Goal: Find specific page/section: Find specific page/section

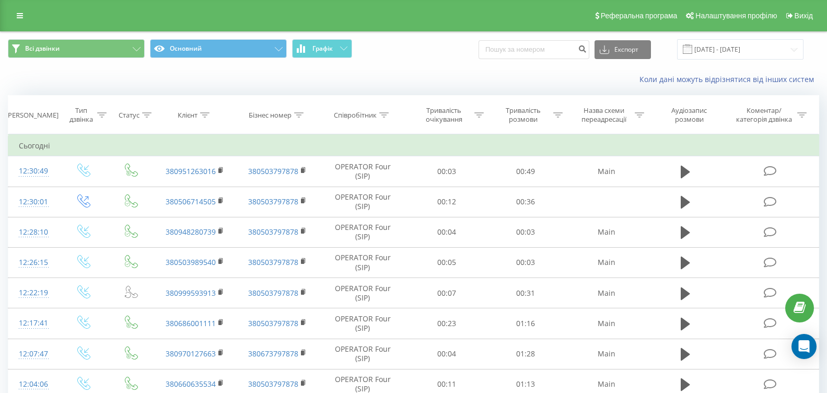
click at [326, 43] on button "Графік" at bounding box center [322, 48] width 60 height 19
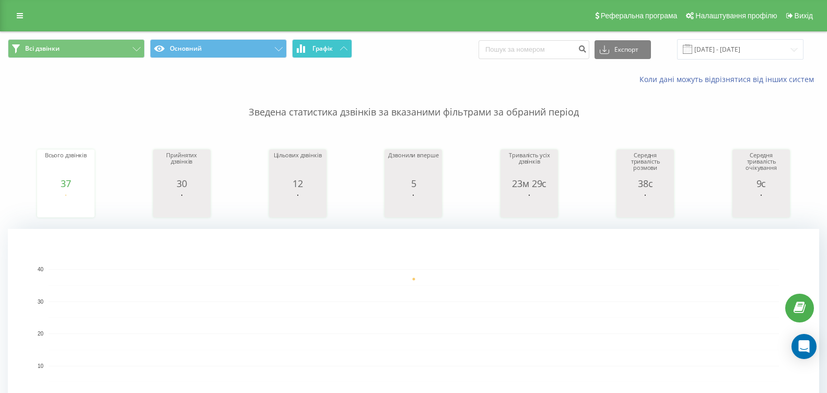
click at [329, 43] on button "Графік" at bounding box center [322, 48] width 60 height 19
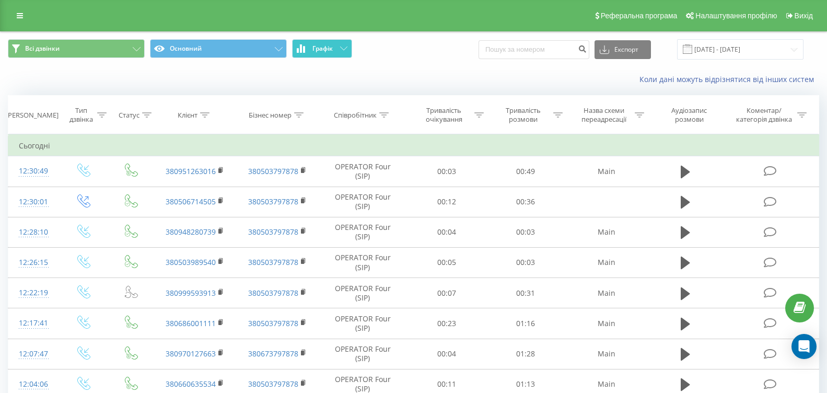
click at [329, 43] on button "Графік" at bounding box center [322, 48] width 60 height 19
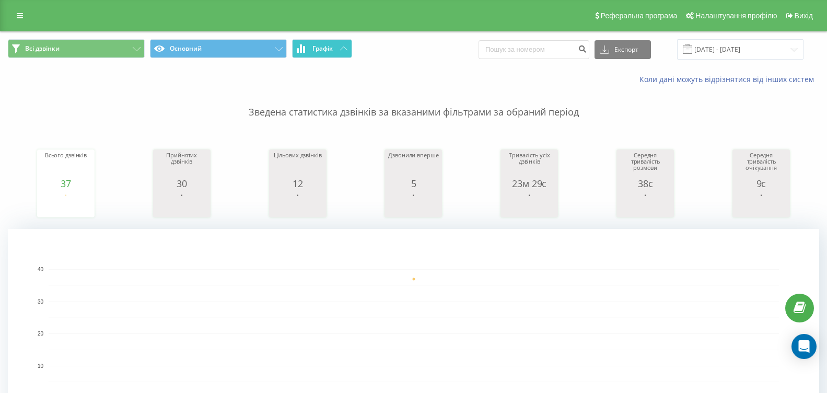
click at [330, 49] on span "Графік" at bounding box center [322, 48] width 20 height 7
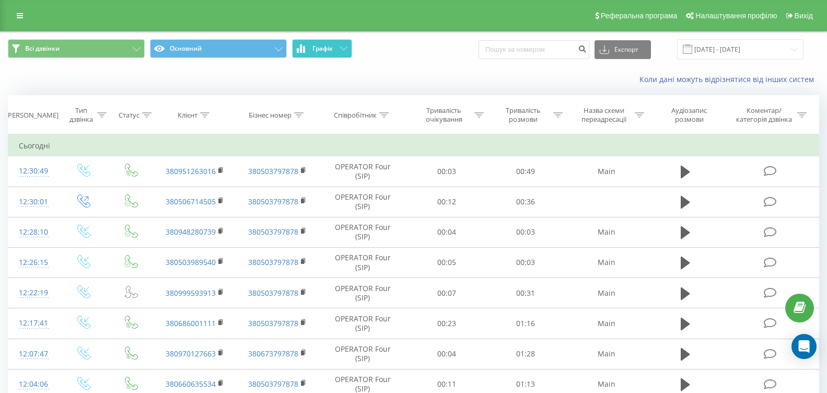
click at [332, 49] on span "Графік" at bounding box center [322, 48] width 20 height 7
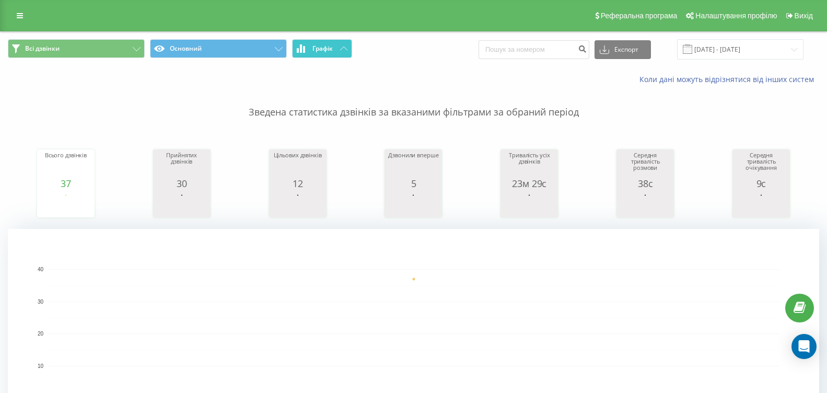
click at [339, 51] on button "Графік" at bounding box center [322, 48] width 60 height 19
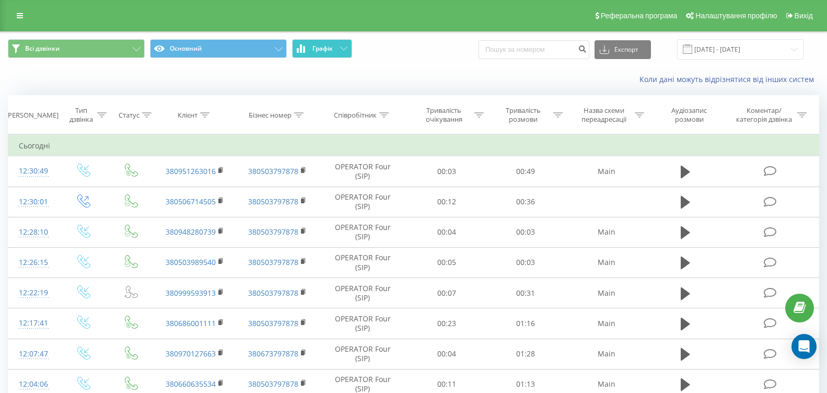
click at [339, 51] on button "Графік" at bounding box center [322, 48] width 60 height 19
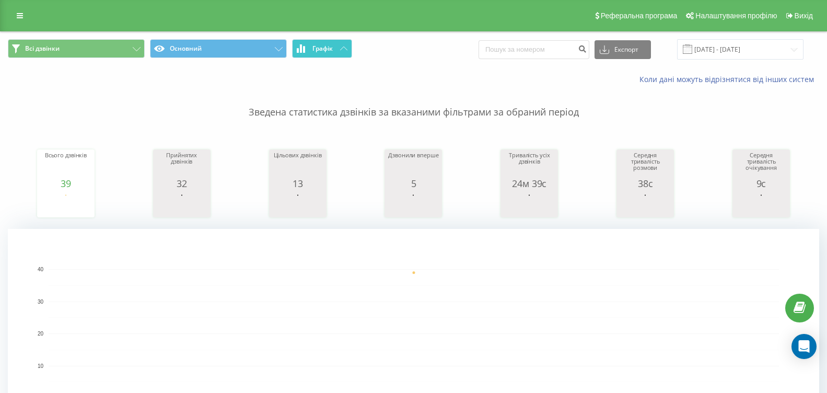
click at [344, 52] on button "Графік" at bounding box center [322, 48] width 60 height 19
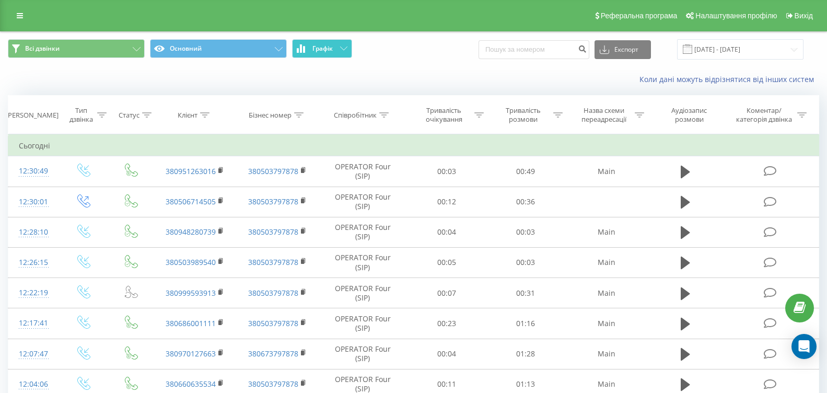
click at [345, 52] on button "Графік" at bounding box center [322, 48] width 60 height 19
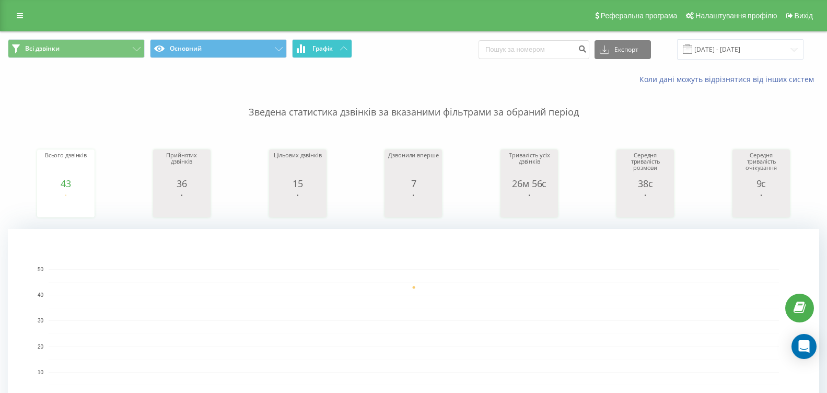
click at [340, 48] on icon at bounding box center [343, 48] width 7 height 4
click at [338, 54] on button "Графік" at bounding box center [322, 48] width 60 height 19
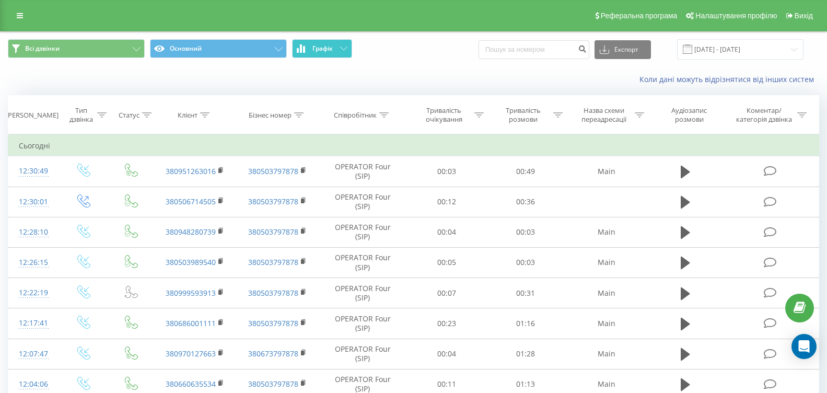
click at [338, 54] on button "Графік" at bounding box center [322, 48] width 60 height 19
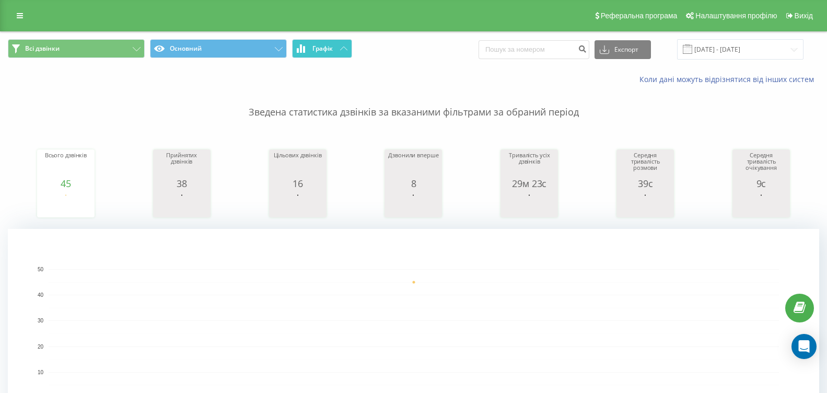
click at [330, 53] on button "Графік" at bounding box center [322, 48] width 60 height 19
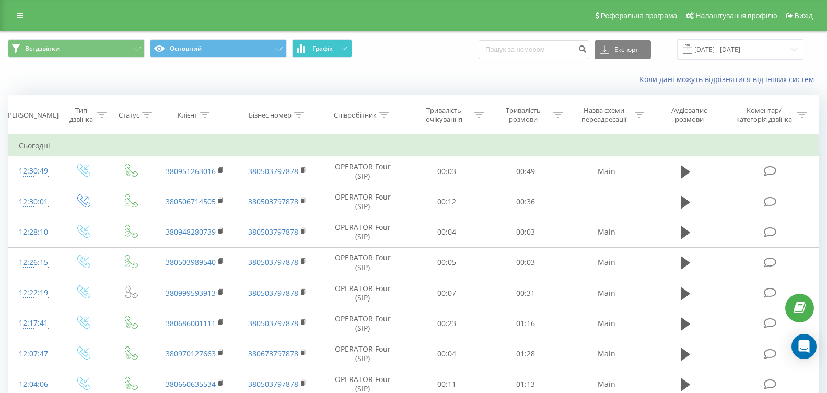
click at [329, 54] on button "Графік" at bounding box center [322, 48] width 60 height 19
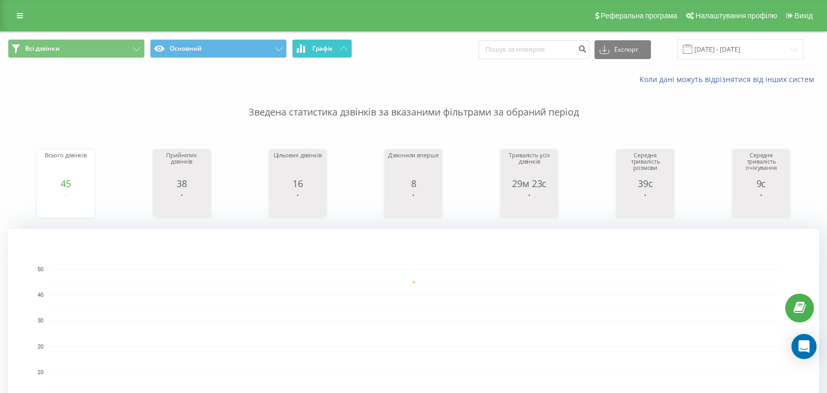
click at [332, 52] on span "Графік" at bounding box center [322, 48] width 20 height 7
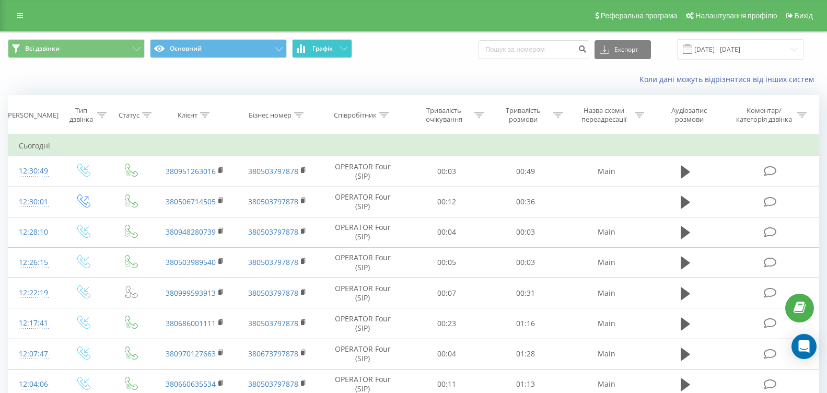
click at [332, 52] on span "Графік" at bounding box center [322, 48] width 20 height 7
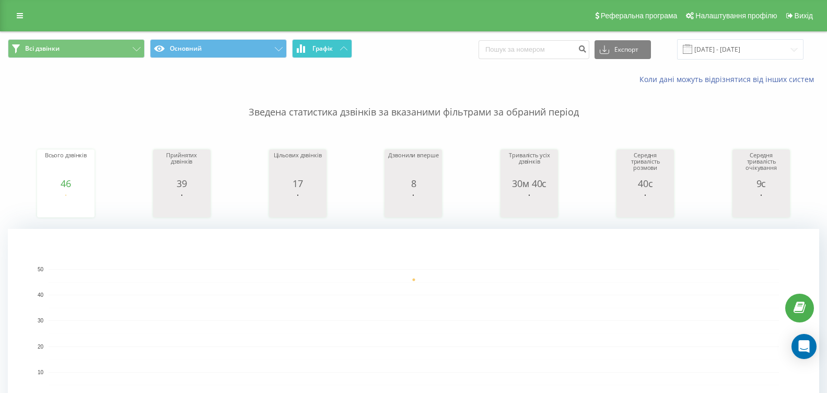
click at [327, 54] on button "Графік" at bounding box center [322, 48] width 60 height 19
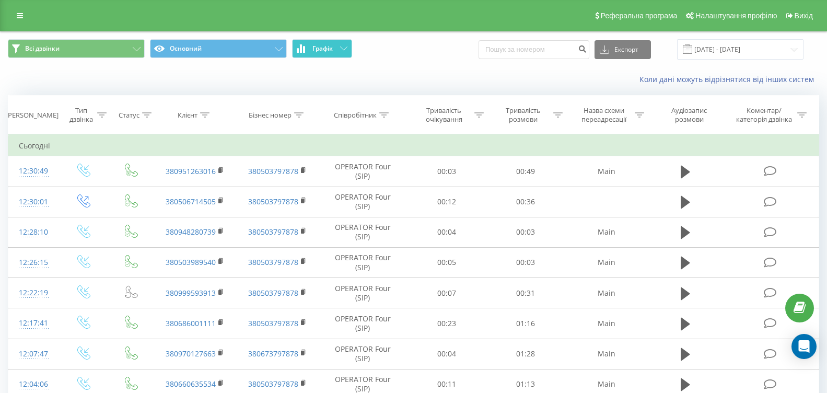
click at [327, 54] on button "Графік" at bounding box center [322, 48] width 60 height 19
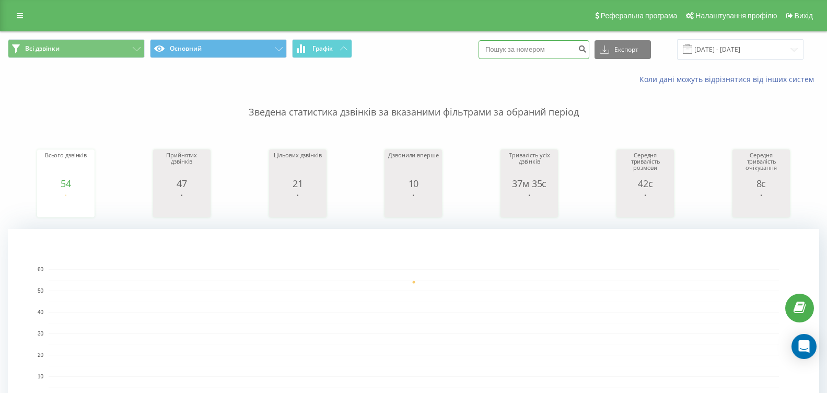
click at [523, 56] on input at bounding box center [533, 49] width 111 height 19
click at [333, 49] on span "Графік" at bounding box center [322, 48] width 20 height 7
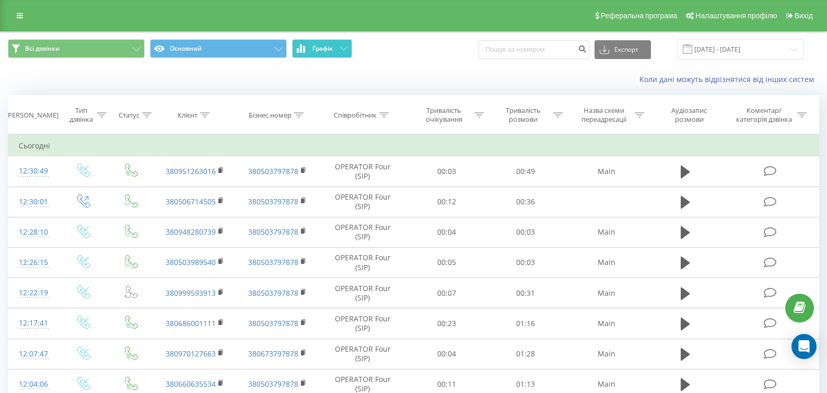
click at [333, 49] on span "Графік" at bounding box center [322, 48] width 20 height 7
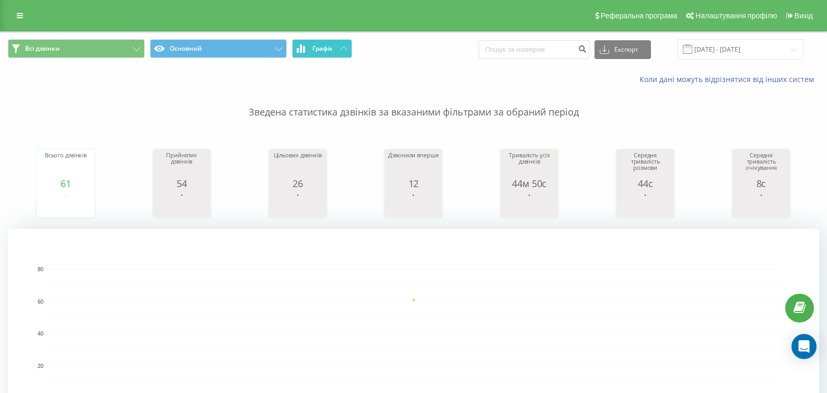
click at [344, 49] on icon at bounding box center [343, 48] width 7 height 4
click at [347, 45] on button "Графік" at bounding box center [322, 48] width 60 height 19
click at [336, 50] on button "Графік" at bounding box center [322, 48] width 60 height 19
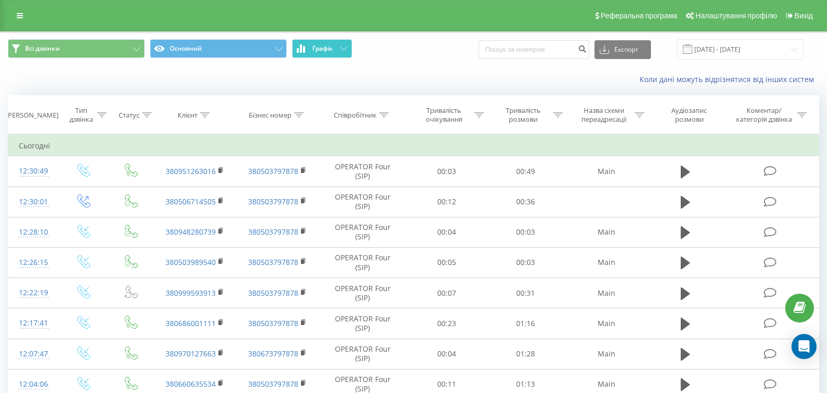
click at [336, 51] on button "Графік" at bounding box center [322, 48] width 60 height 19
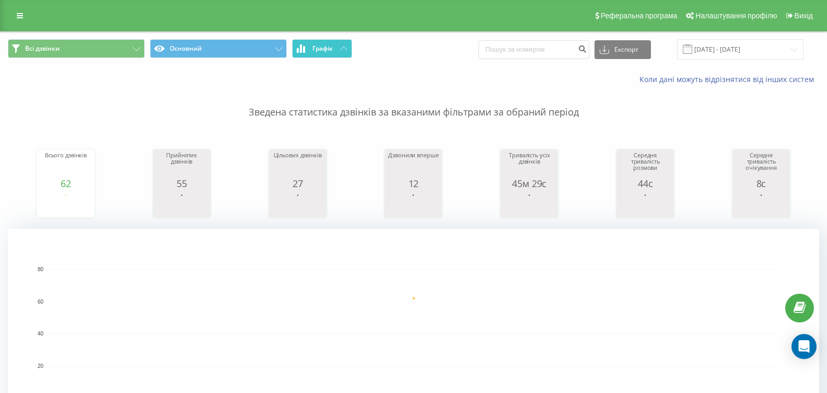
click at [344, 52] on button "Графік" at bounding box center [322, 48] width 60 height 19
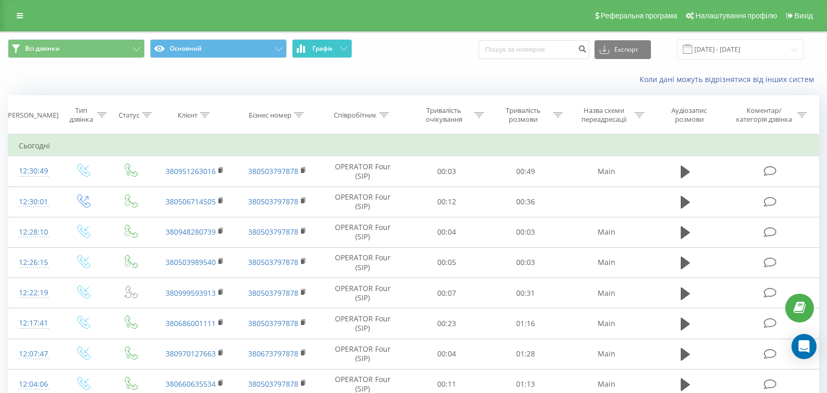
click at [344, 52] on button "Графік" at bounding box center [322, 48] width 60 height 19
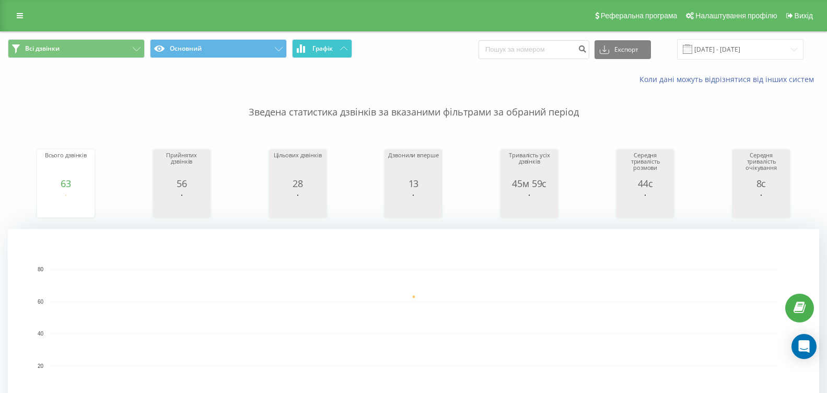
click at [335, 49] on button "Графік" at bounding box center [322, 48] width 60 height 19
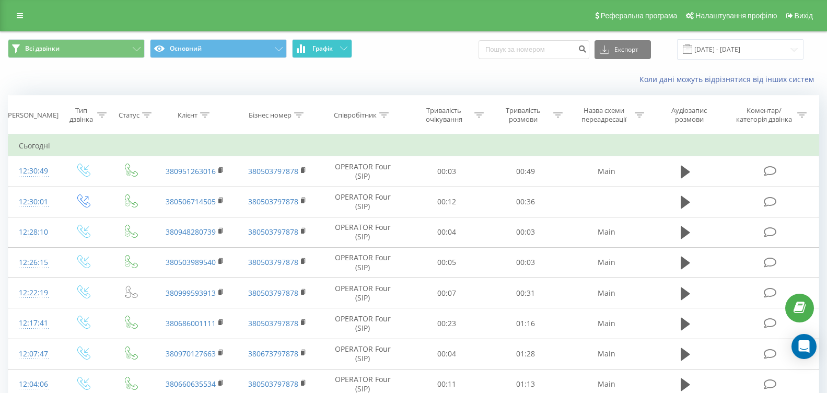
click at [336, 49] on button "Графік" at bounding box center [322, 48] width 60 height 19
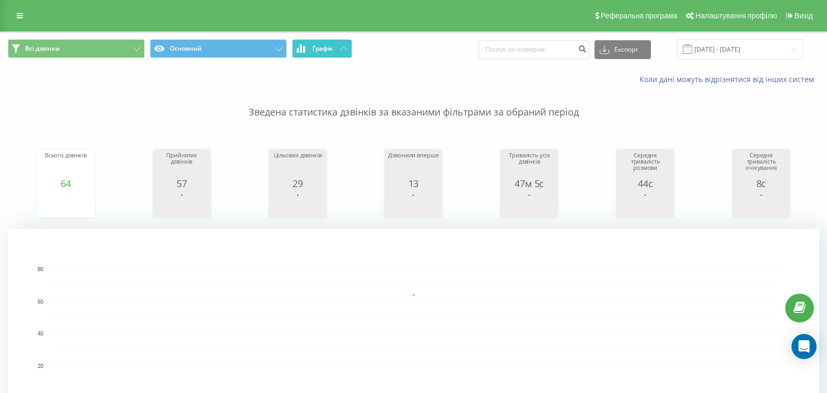
click at [331, 45] on span "Графік" at bounding box center [322, 48] width 20 height 7
click at [341, 50] on icon at bounding box center [343, 48] width 7 height 4
click at [334, 52] on button "Графік" at bounding box center [322, 48] width 60 height 19
